Goal: Obtain resource: Obtain resource

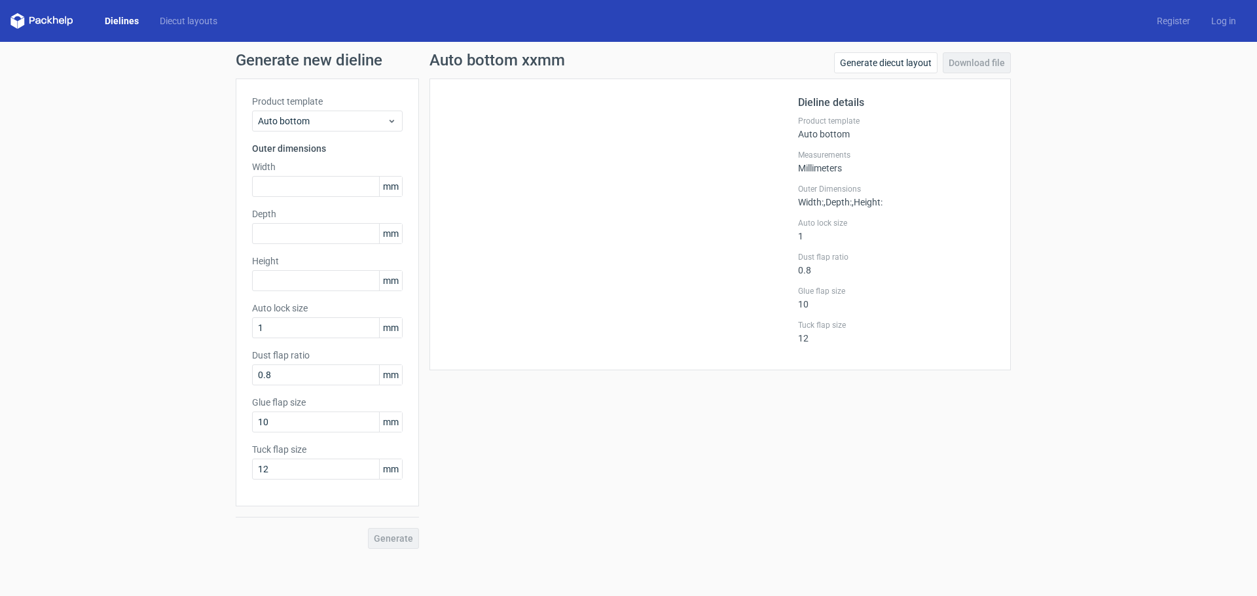
click at [119, 20] on link "Dielines" at bounding box center [121, 20] width 55 height 13
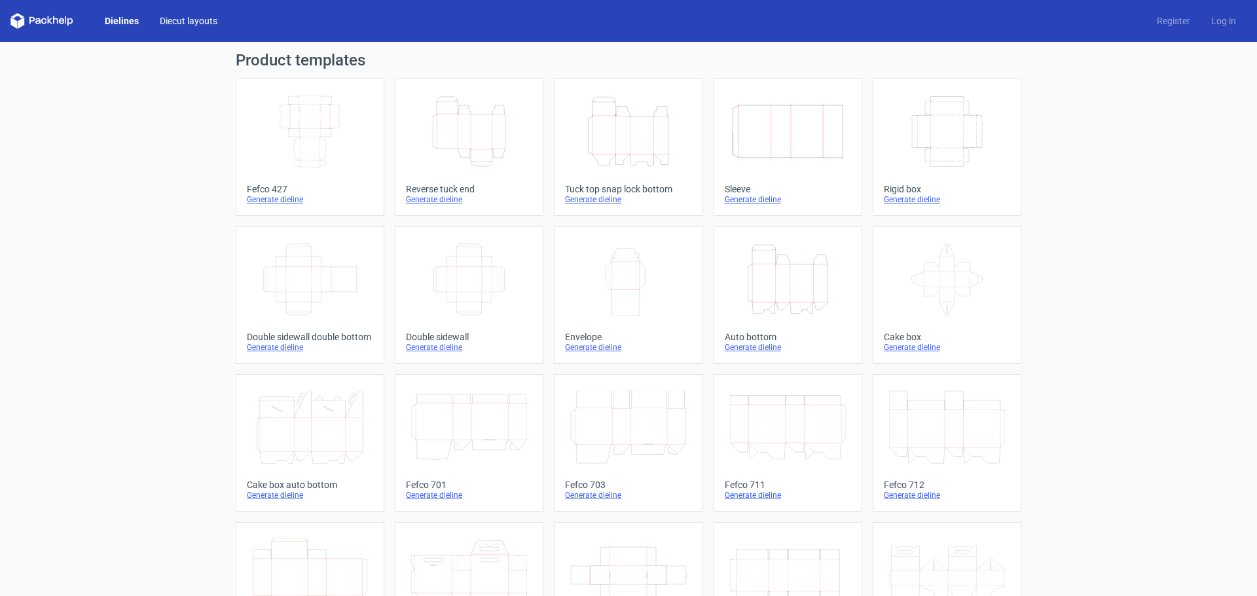
click at [195, 24] on link "Diecut layouts" at bounding box center [188, 20] width 79 height 13
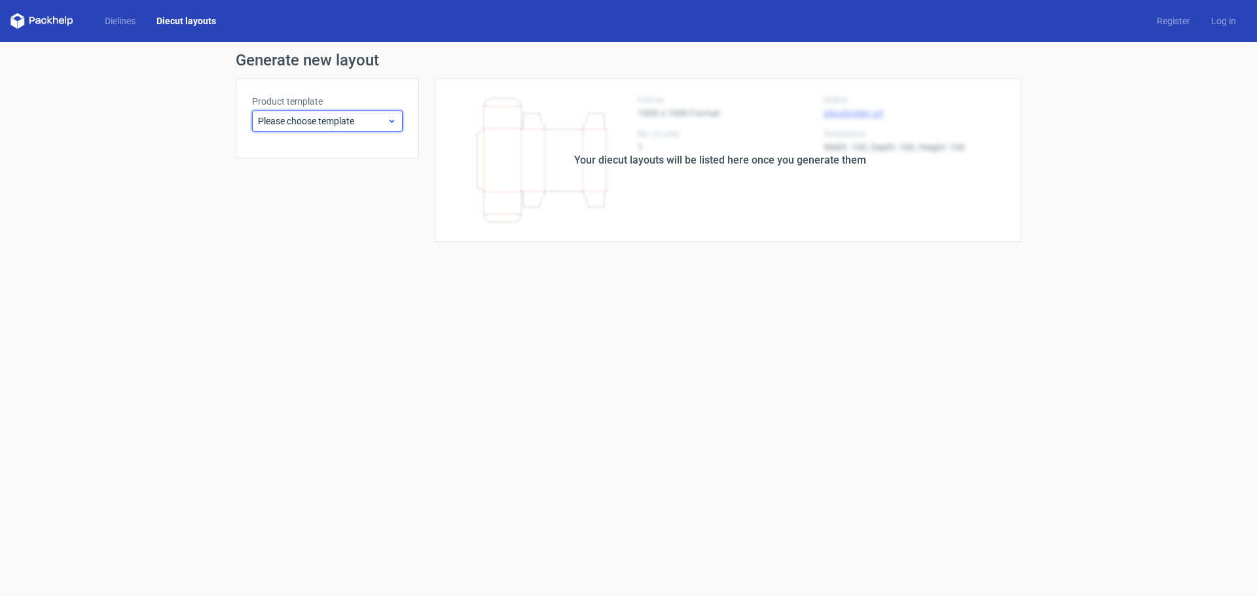
click at [342, 113] on div "Please choose template" at bounding box center [327, 121] width 151 height 21
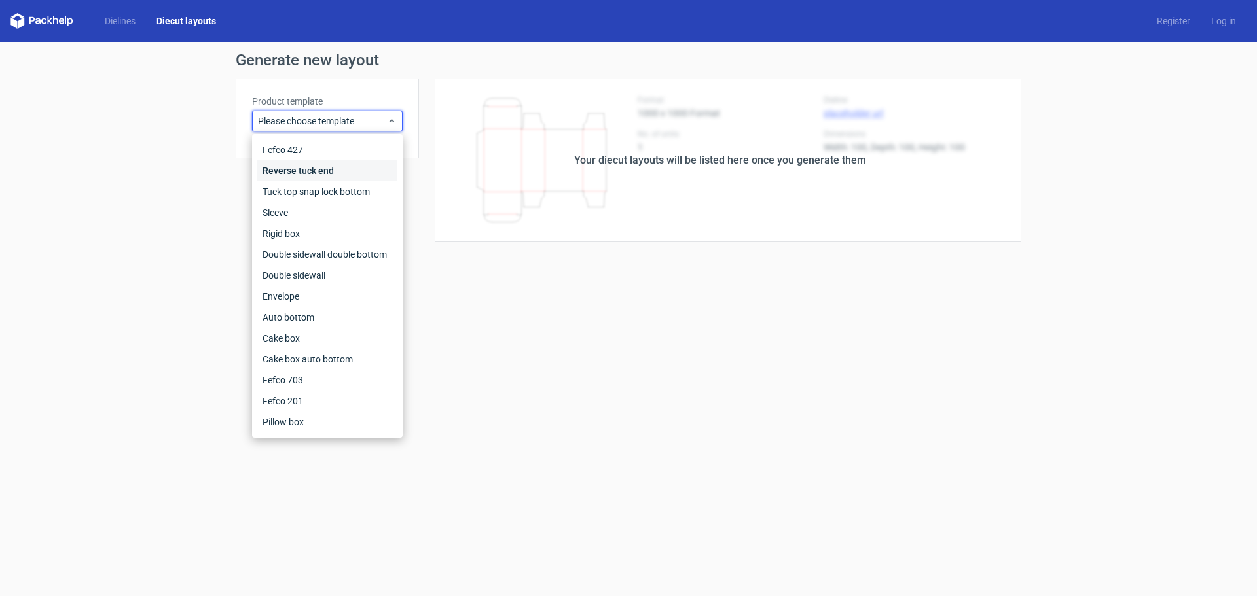
click at [326, 172] on div "Reverse tuck end" at bounding box center [327, 170] width 140 height 21
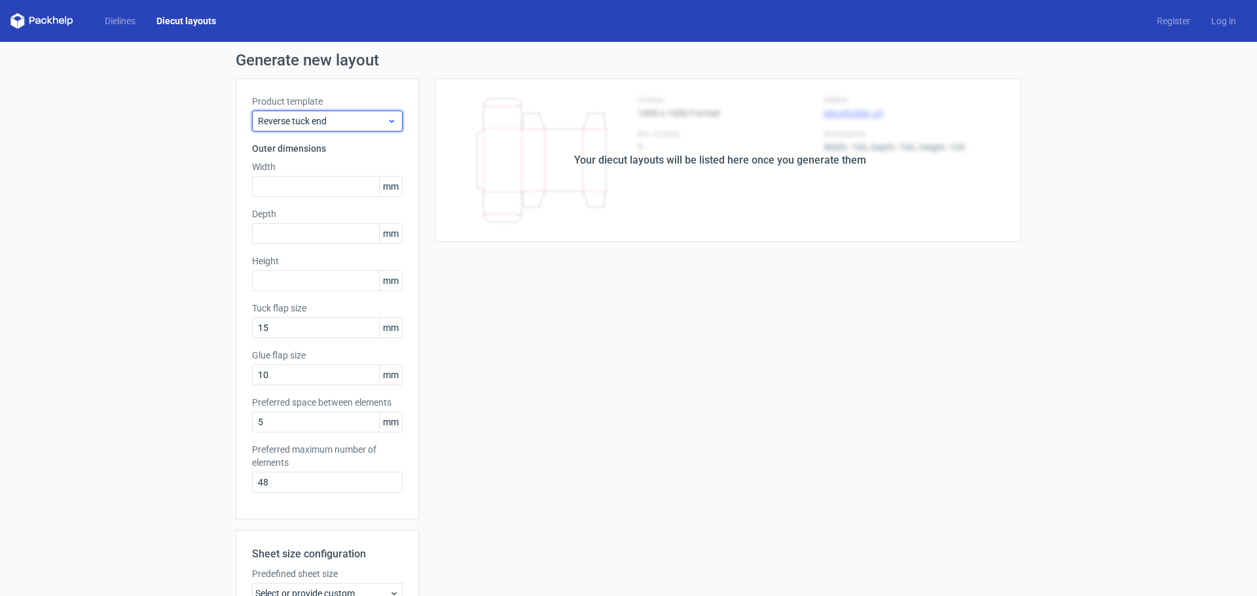
click at [333, 117] on span "Reverse tuck end" at bounding box center [322, 121] width 129 height 13
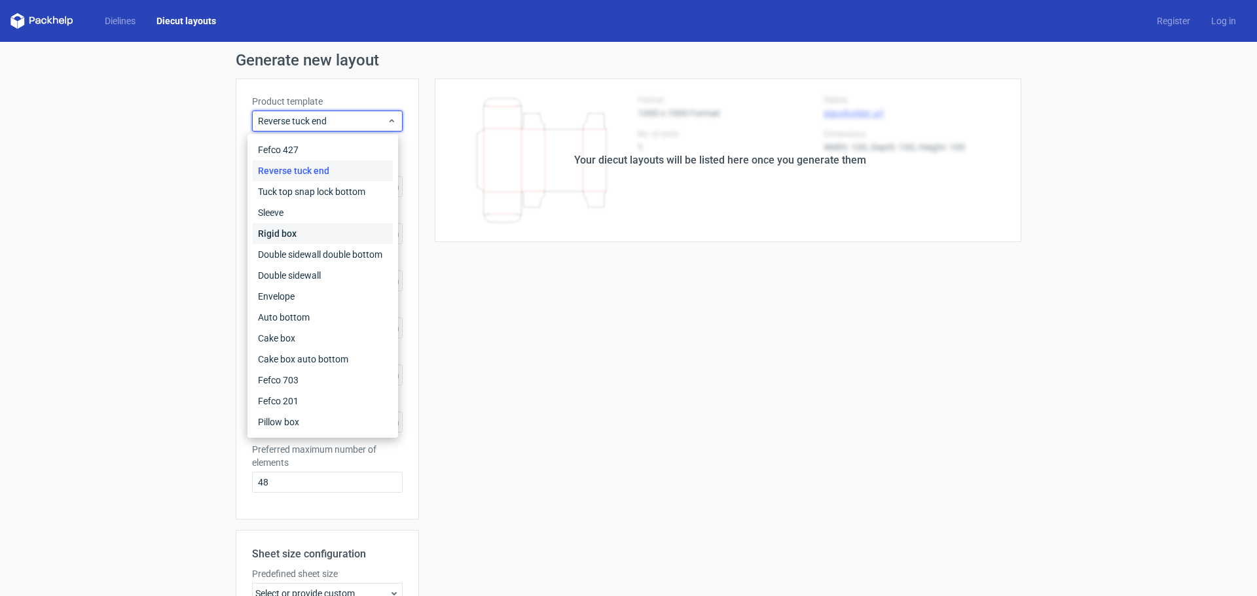
click at [299, 230] on div "Rigid box" at bounding box center [323, 233] width 140 height 21
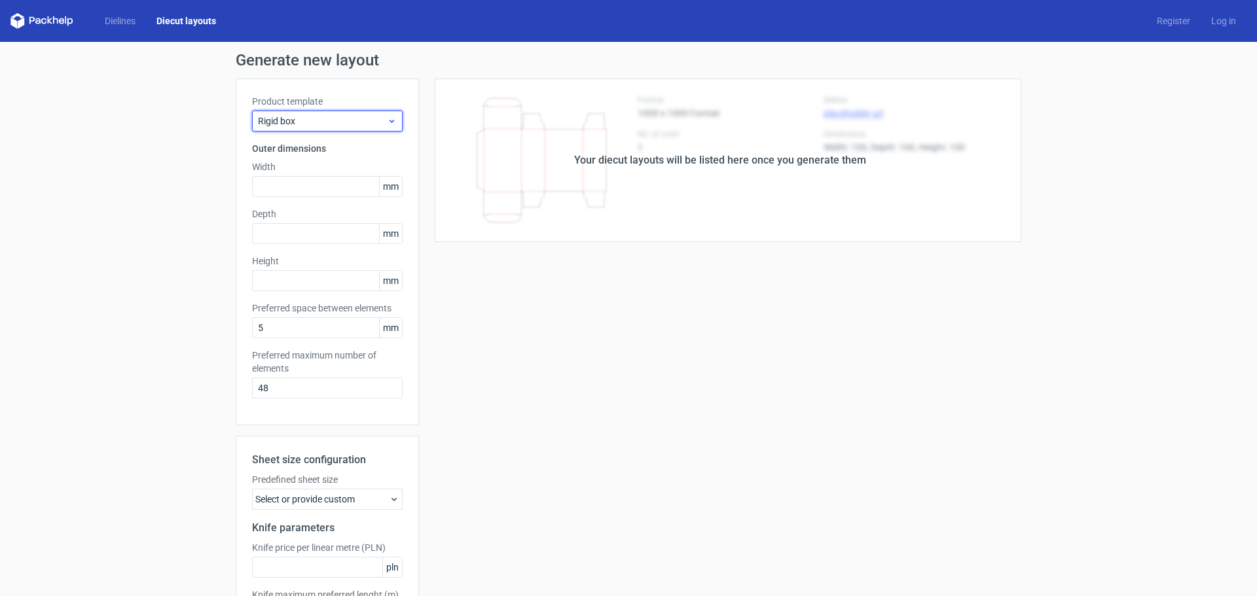
click at [343, 127] on span "Rigid box" at bounding box center [322, 121] width 129 height 13
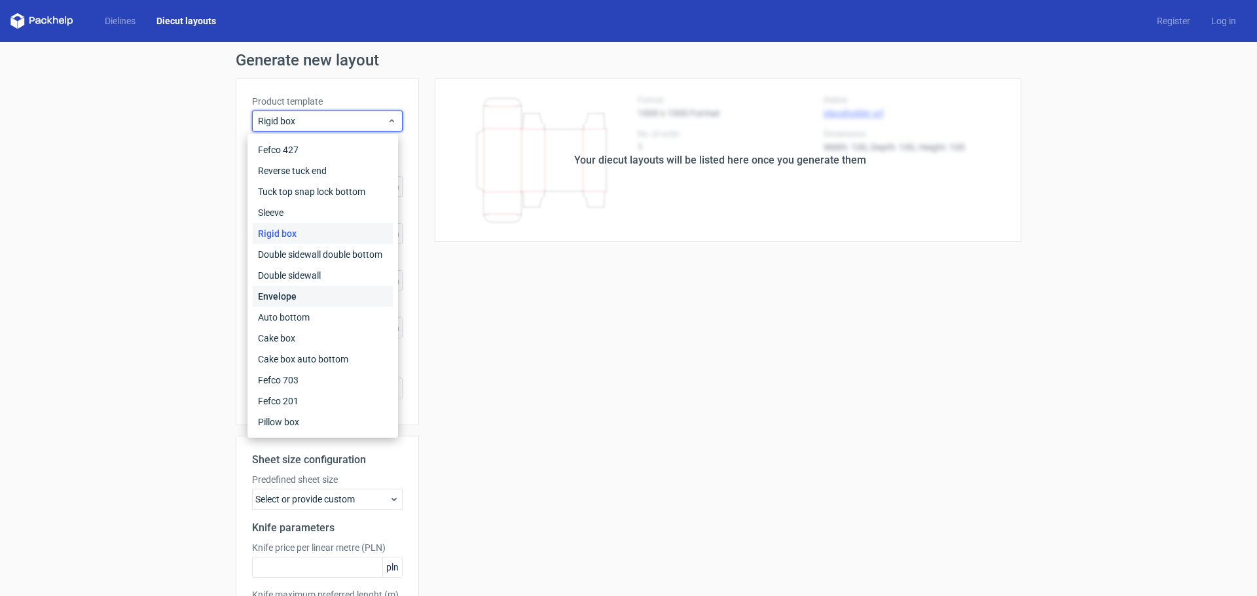
click at [318, 299] on div "Envelope" at bounding box center [323, 296] width 140 height 21
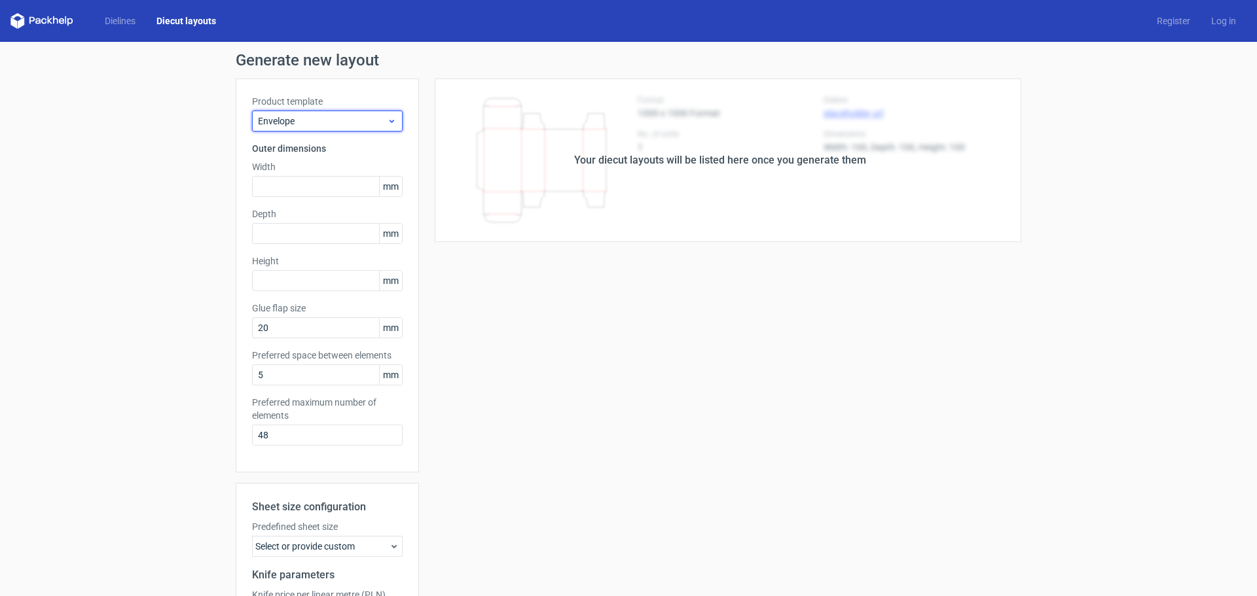
click at [345, 124] on span "Envelope" at bounding box center [322, 121] width 129 height 13
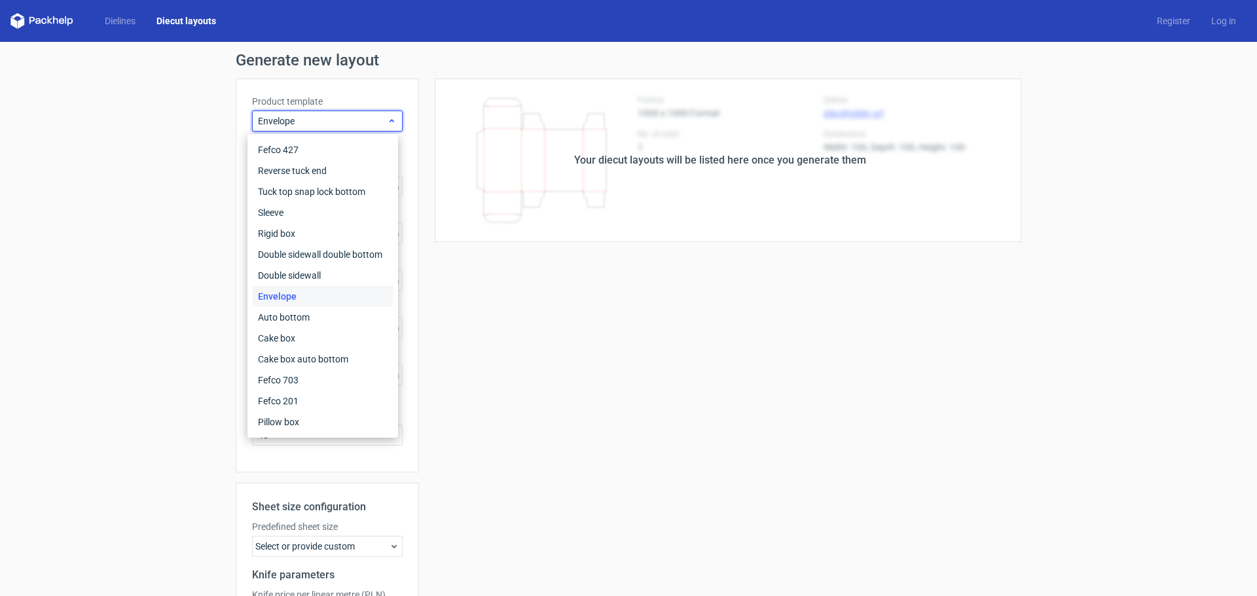
click at [345, 124] on span "Envelope" at bounding box center [322, 121] width 129 height 13
